Goal: Find specific page/section: Find specific page/section

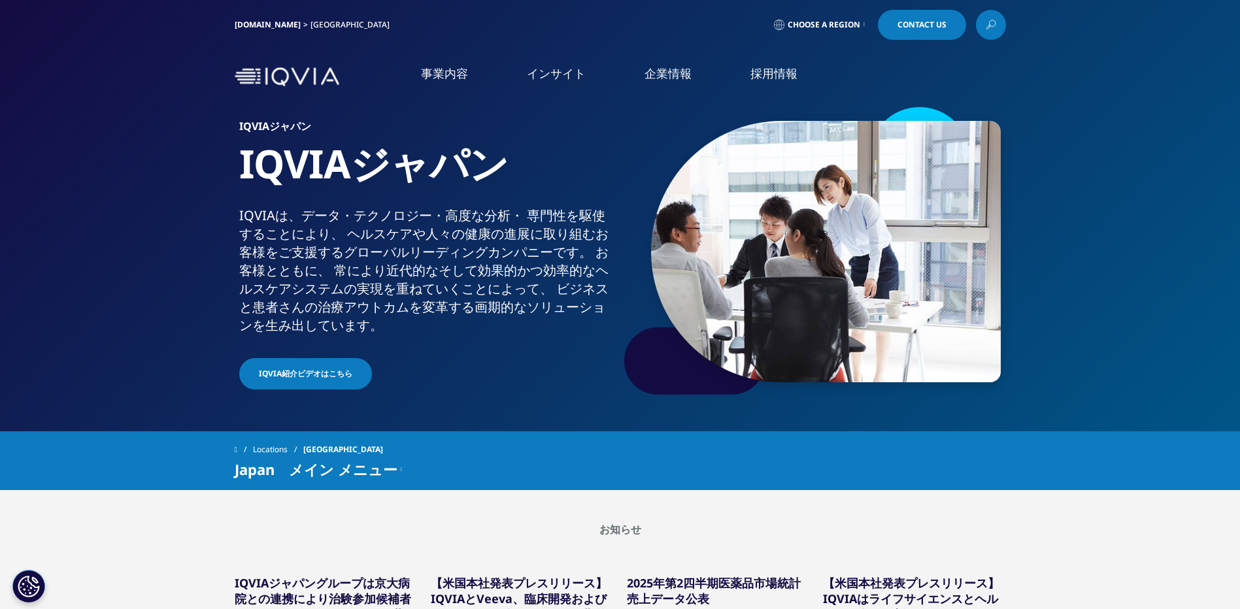
click at [447, 74] on link "事業内容" at bounding box center [444, 73] width 47 height 16
click at [73, 167] on link "概要" at bounding box center [253, 164] width 395 height 15
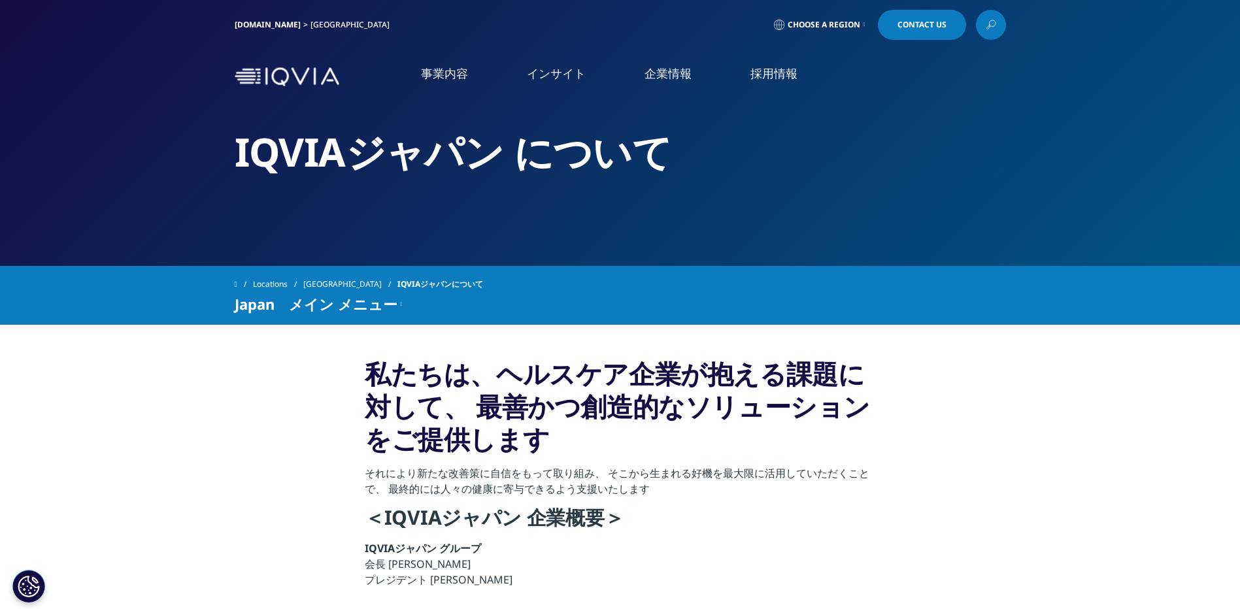
click at [76, 273] on link "お知らせ" at bounding box center [253, 268] width 395 height 15
